Goal: Information Seeking & Learning: Learn about a topic

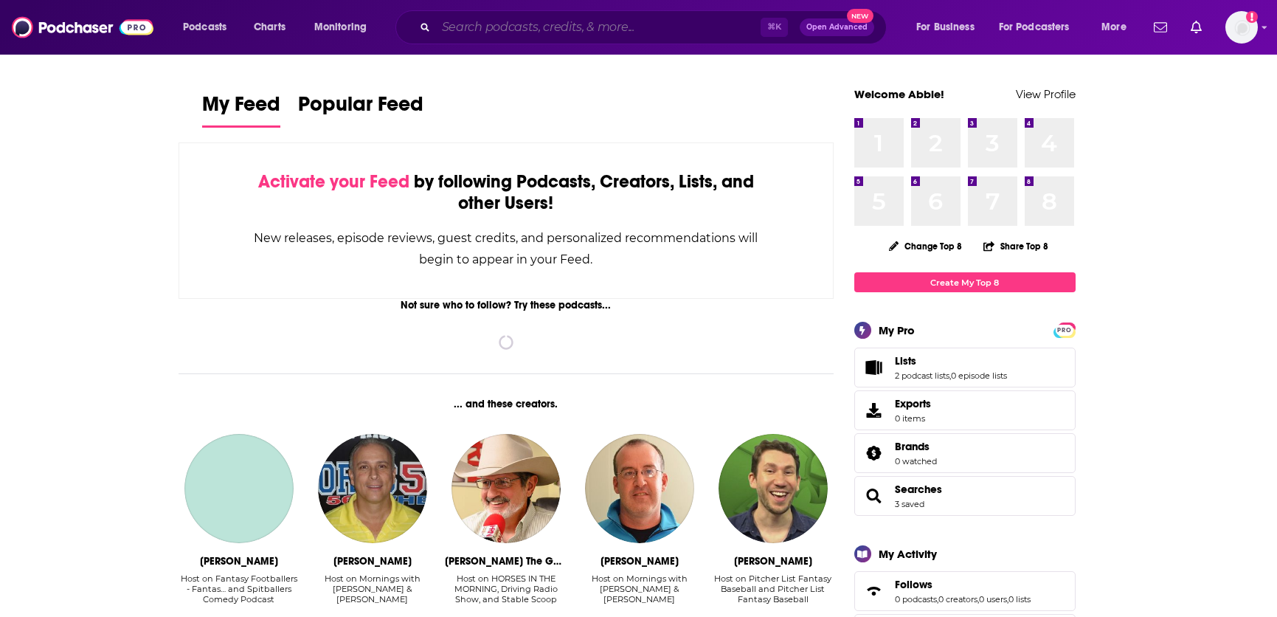
click at [449, 25] on input "Search podcasts, credits, & more..." at bounding box center [598, 27] width 325 height 24
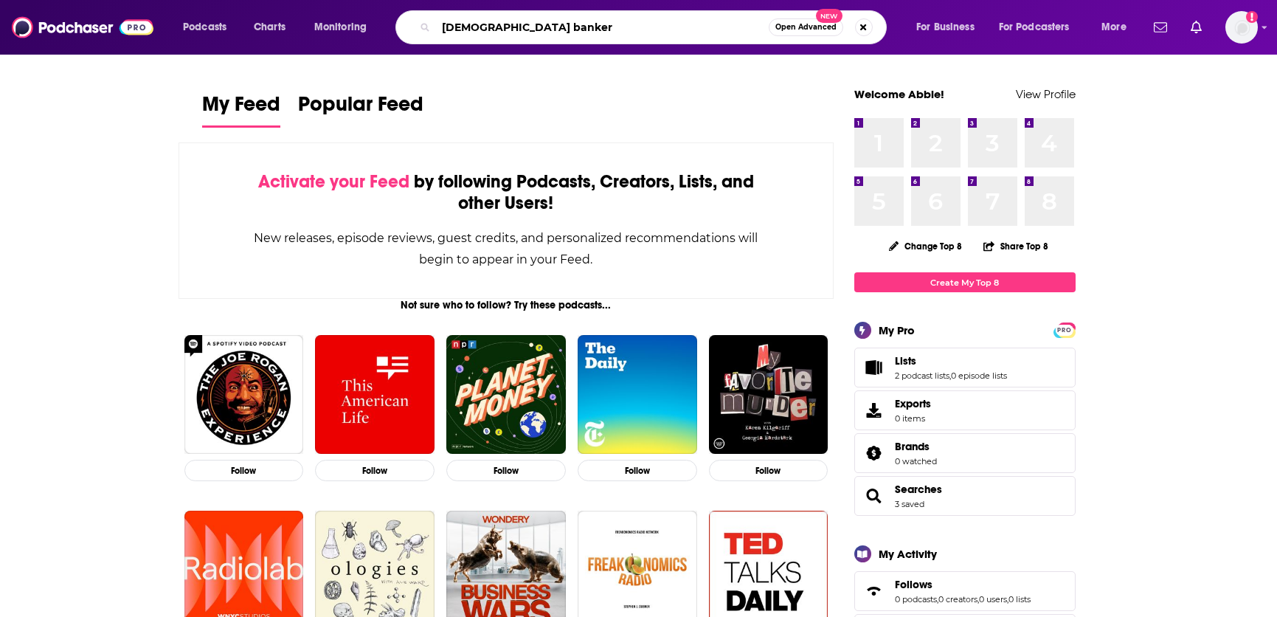
type input "[DEMOGRAPHIC_DATA] banker"
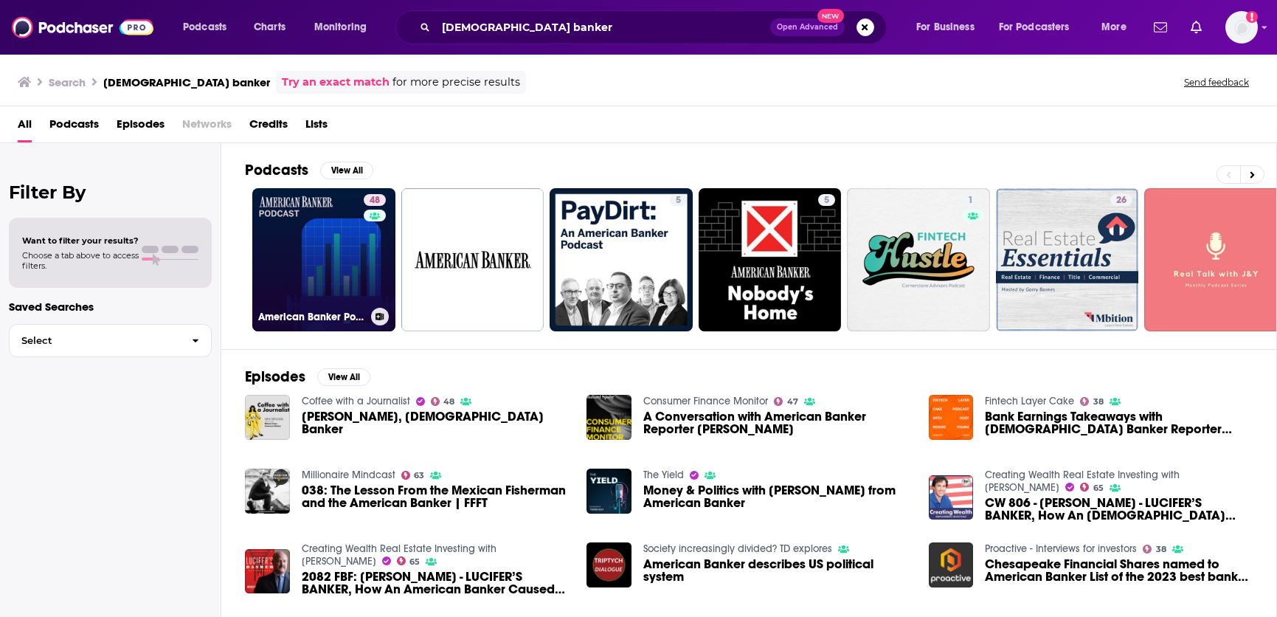
click at [302, 255] on link "48 American Banker Podcast" at bounding box center [323, 259] width 143 height 143
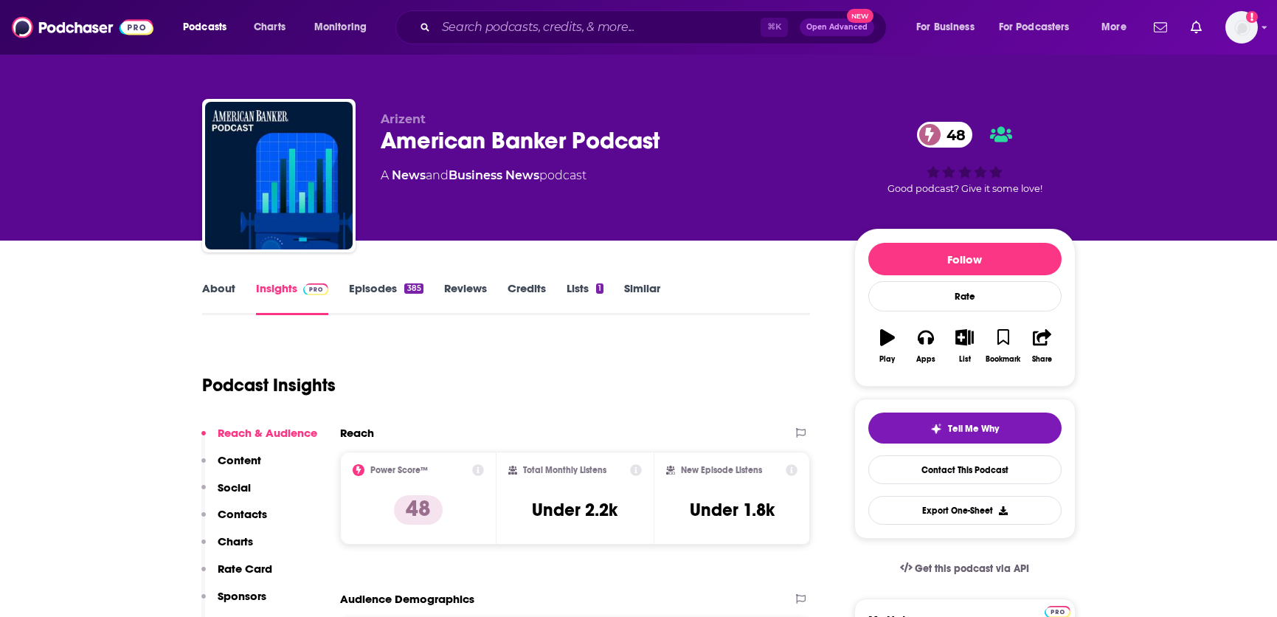
click at [352, 297] on link "Episodes 385" at bounding box center [386, 298] width 74 height 34
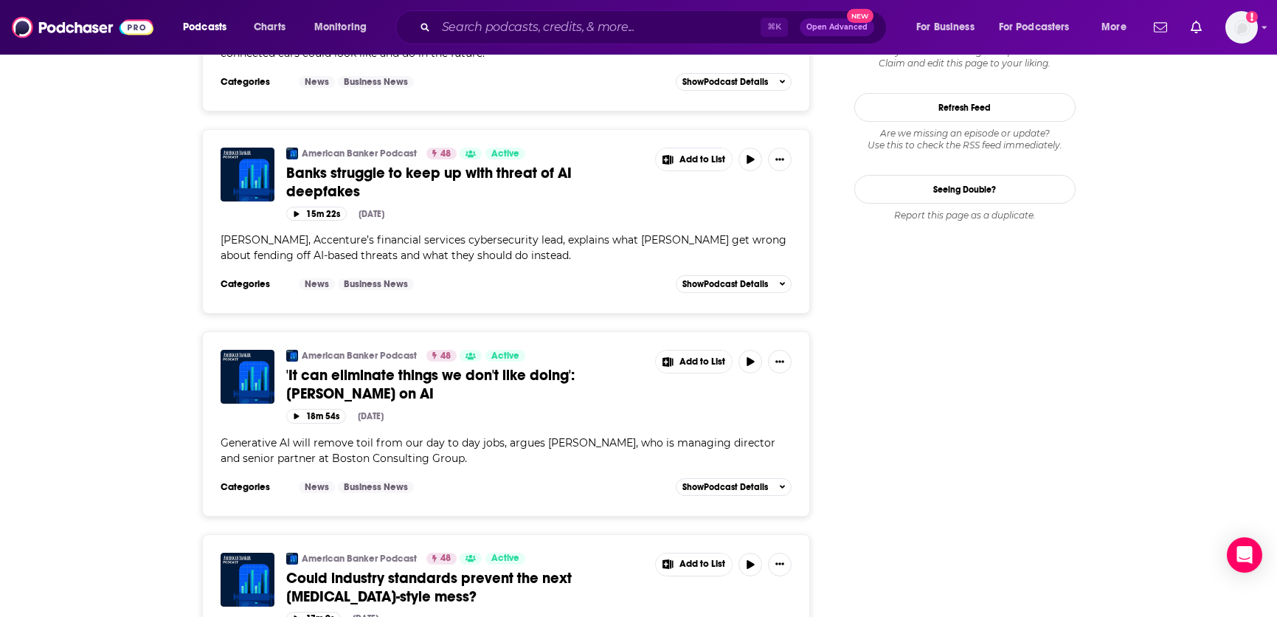
scroll to position [1926, 0]
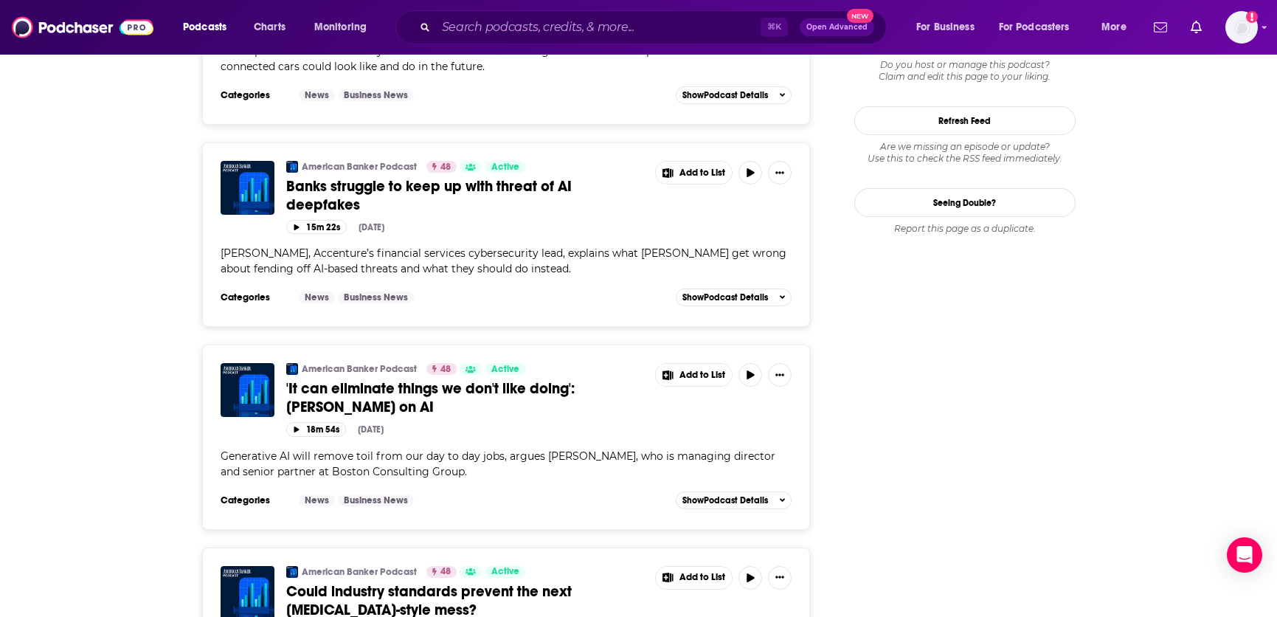
click at [539, 177] on link "Banks struggle to keep up with threat of AI deepfakes" at bounding box center [465, 195] width 359 height 37
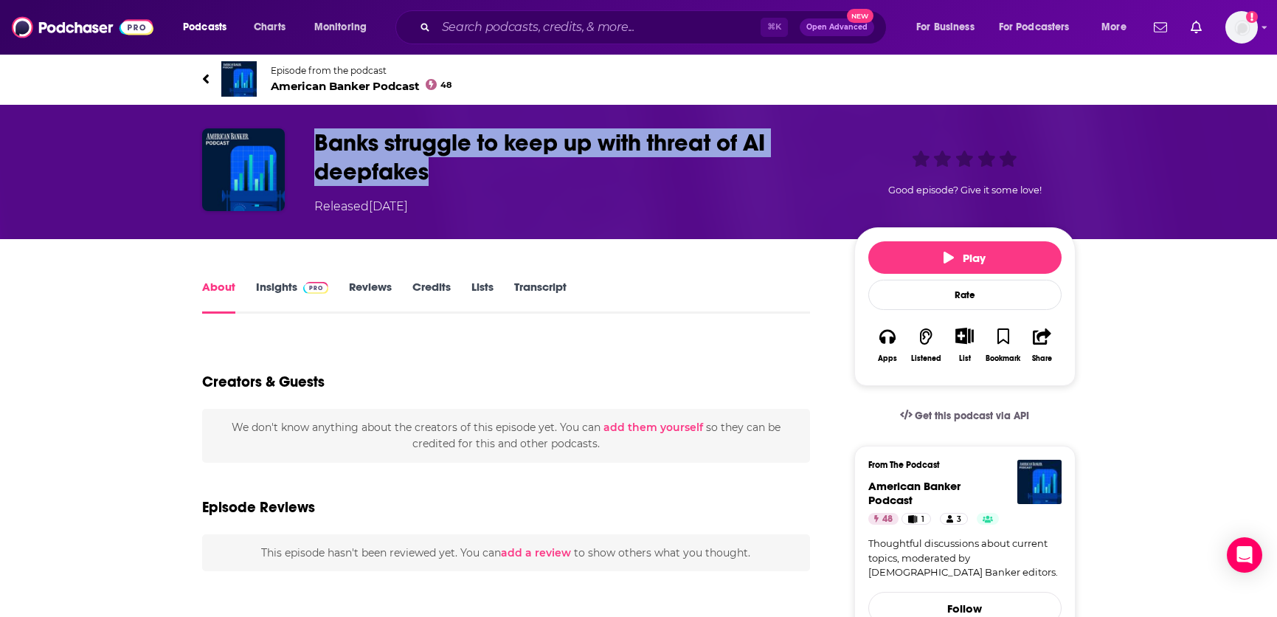
drag, startPoint x: 485, startPoint y: 182, endPoint x: 514, endPoint y: 2, distance: 182.4
click at [316, 147] on h1 "Banks struggle to keep up with threat of AI deepfakes" at bounding box center [572, 157] width 516 height 58
copy h1 "Banks struggle to keep up with threat of AI deepfakes"
